Goal: Information Seeking & Learning: Learn about a topic

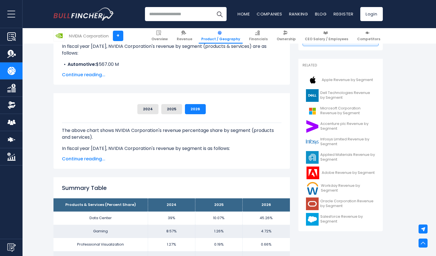
scroll to position [169, 0]
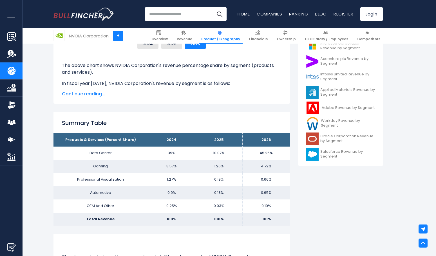
click at [96, 93] on span "Continue reading..." at bounding box center [171, 94] width 219 height 7
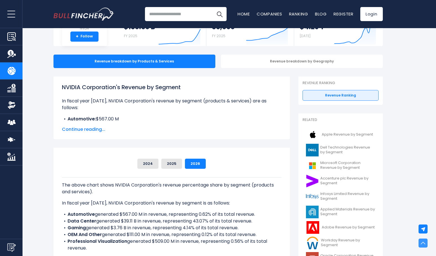
scroll to position [0, 0]
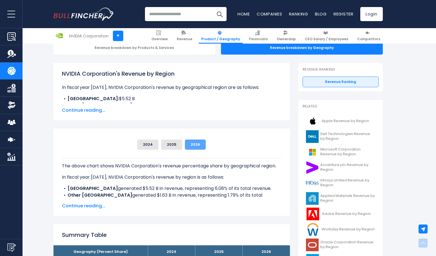
scroll to position [141, 0]
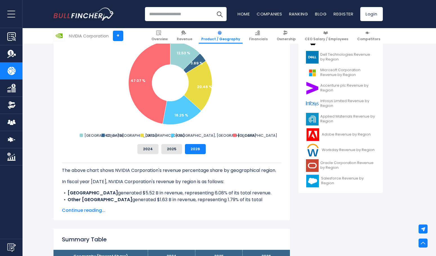
scroll to position [169, 0]
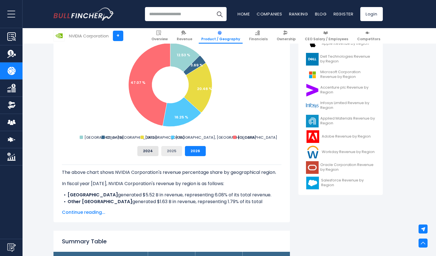
click at [173, 151] on button "2025" at bounding box center [171, 151] width 21 height 10
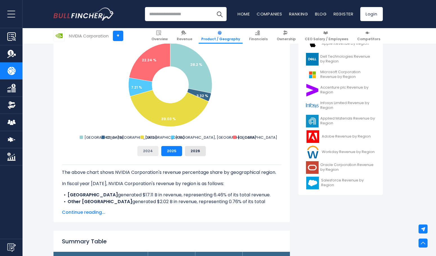
click at [149, 152] on button "2024" at bounding box center [147, 151] width 21 height 10
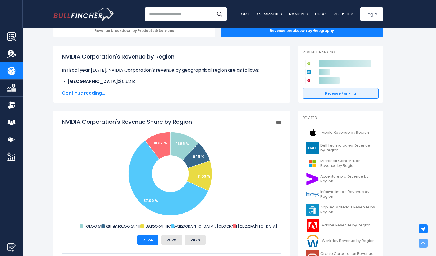
scroll to position [0, 0]
